Goal: Task Accomplishment & Management: Manage account settings

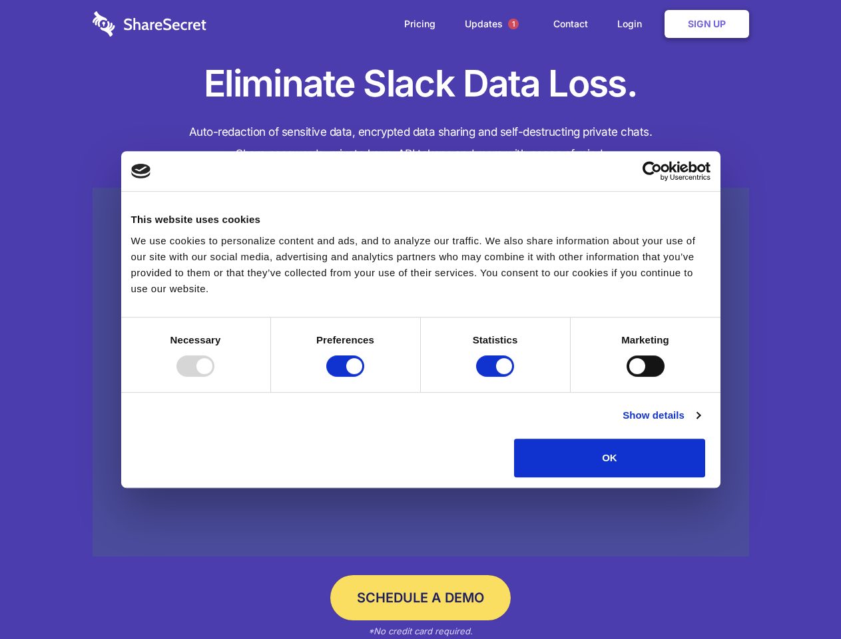
click at [214, 377] on div at bounding box center [195, 366] width 38 height 21
click at [364, 377] on input "Preferences" at bounding box center [345, 366] width 38 height 21
checkbox input "false"
click at [497, 377] on input "Statistics" at bounding box center [495, 366] width 38 height 21
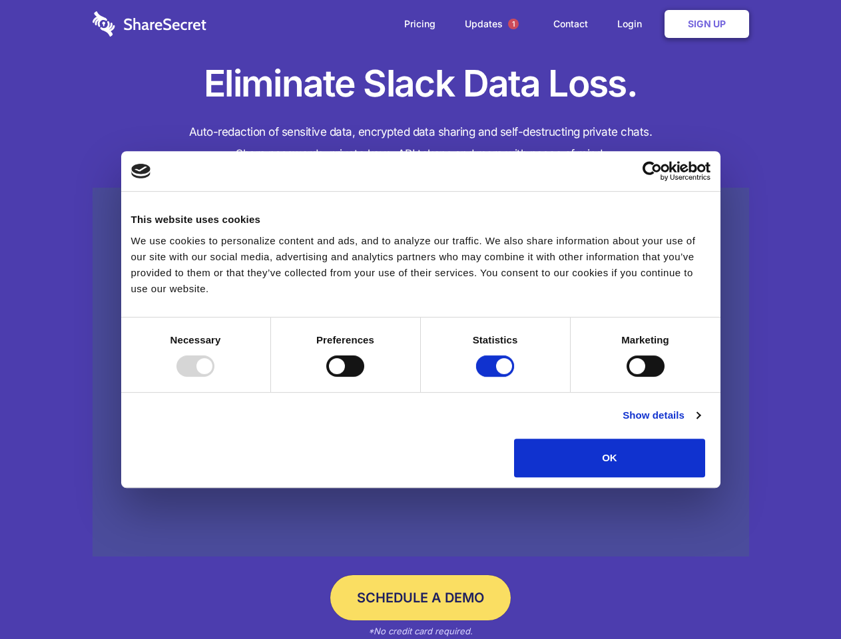
checkbox input "false"
click at [627, 377] on input "Marketing" at bounding box center [646, 366] width 38 height 21
checkbox input "true"
click at [700, 424] on link "Show details" at bounding box center [661, 416] width 77 height 16
